Goal: Information Seeking & Learning: Learn about a topic

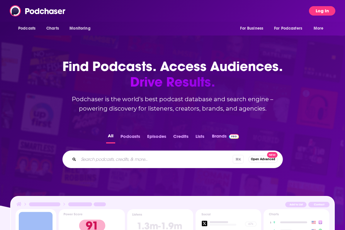
click at [326, 11] on button "Log In" at bounding box center [322, 10] width 26 height 9
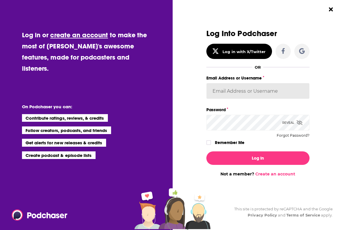
type input "sarahhallprinc"
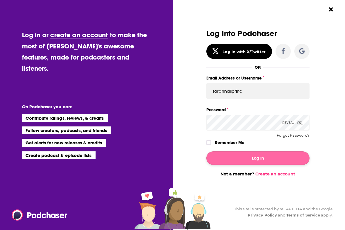
click at [254, 153] on button "Log In" at bounding box center [258, 157] width 103 height 13
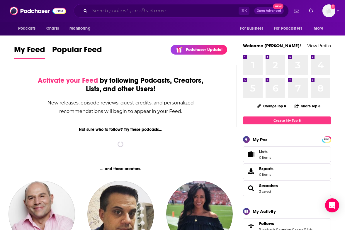
click at [166, 11] on input "Search podcasts, credits, & more..." at bounding box center [164, 10] width 149 height 9
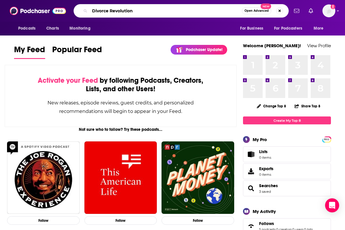
type input "Divorce Revolution"
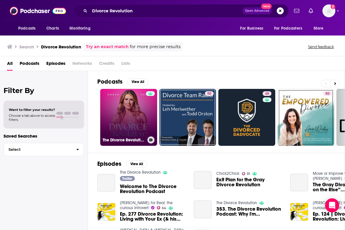
click at [125, 106] on link "The Divorce Revolution" at bounding box center [128, 117] width 57 height 57
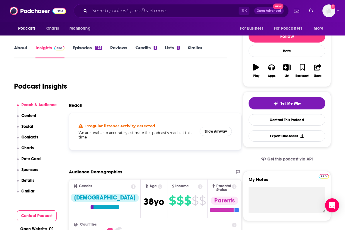
scroll to position [70, 0]
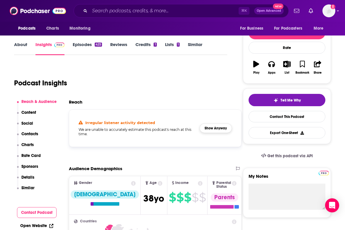
click at [200, 129] on button "Show Anyway" at bounding box center [216, 128] width 32 height 9
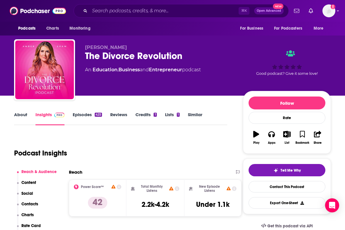
scroll to position [0, 0]
click at [19, 117] on link "About" at bounding box center [20, 118] width 13 height 13
